Goal: Transaction & Acquisition: Purchase product/service

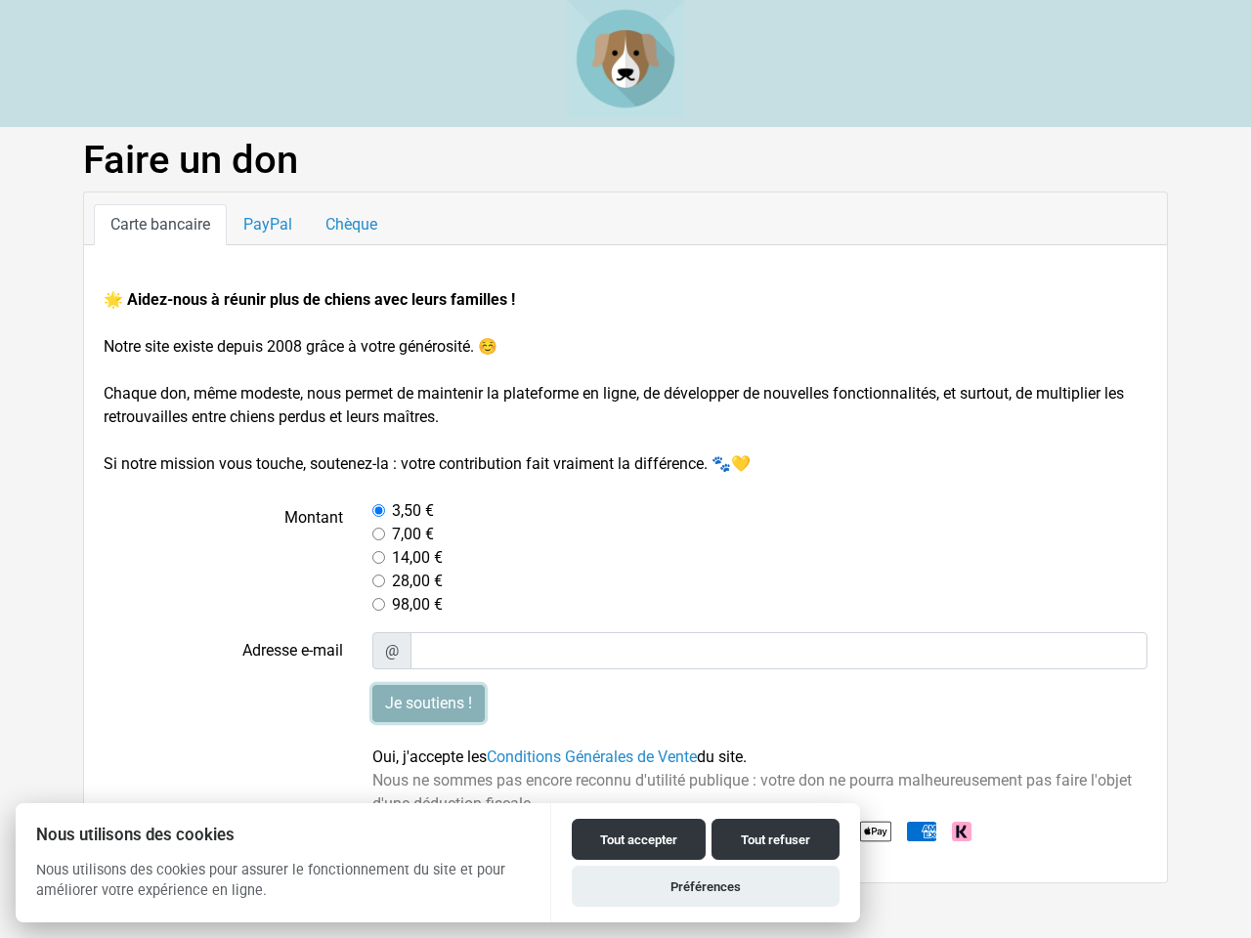
click at [428, 704] on input "Je soutiens !" at bounding box center [428, 703] width 112 height 37
click at [638, 840] on button "Tout accepter" at bounding box center [639, 839] width 134 height 41
click at [775, 840] on button "Tout refuser" at bounding box center [776, 839] width 128 height 41
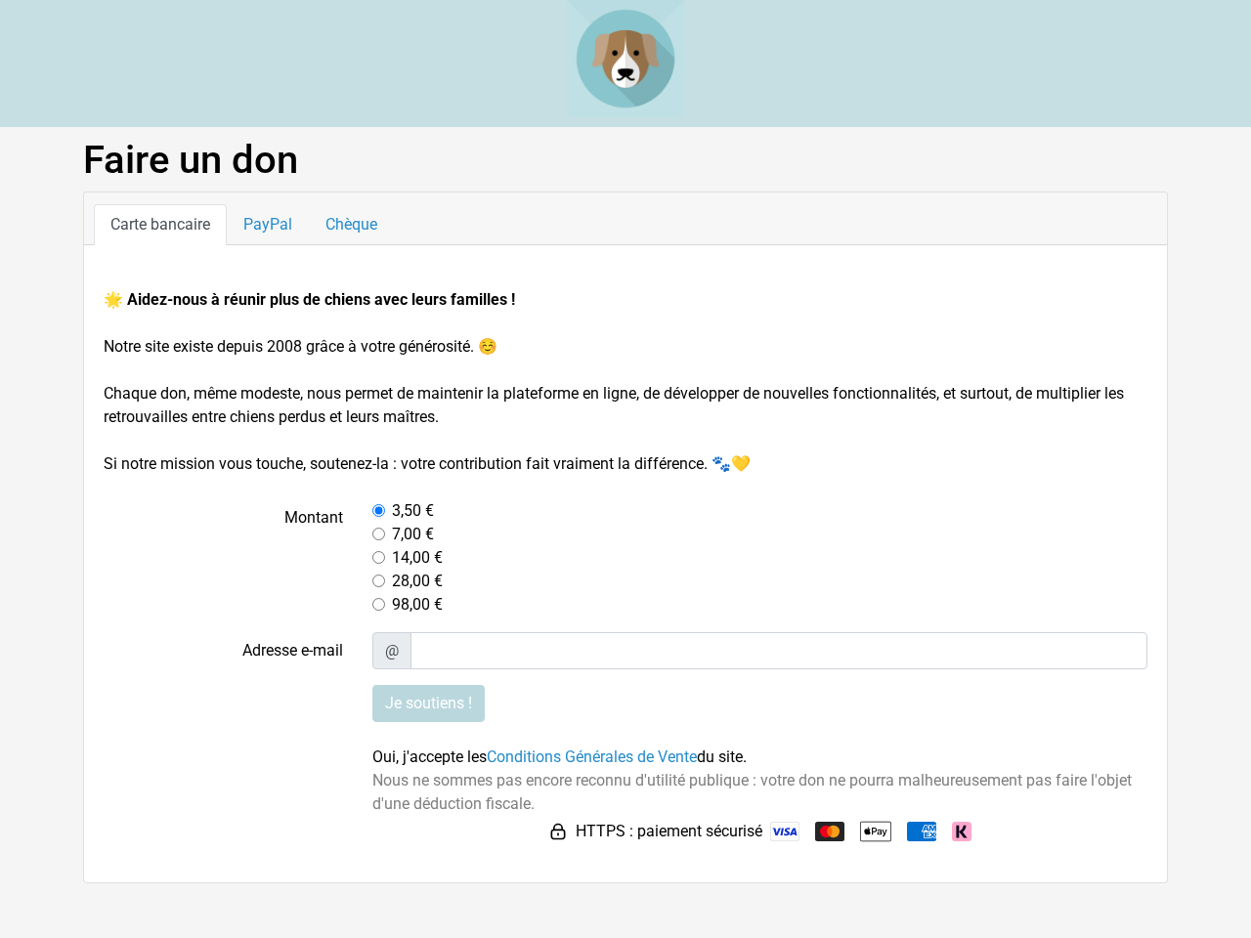
click at [706, 884] on html "Faire un don Carte bancaire PayPal Chèque 🌟 Aidez-nous à réunir plus de chiens …" at bounding box center [625, 442] width 1251 height 884
